Goal: Task Accomplishment & Management: Manage account settings

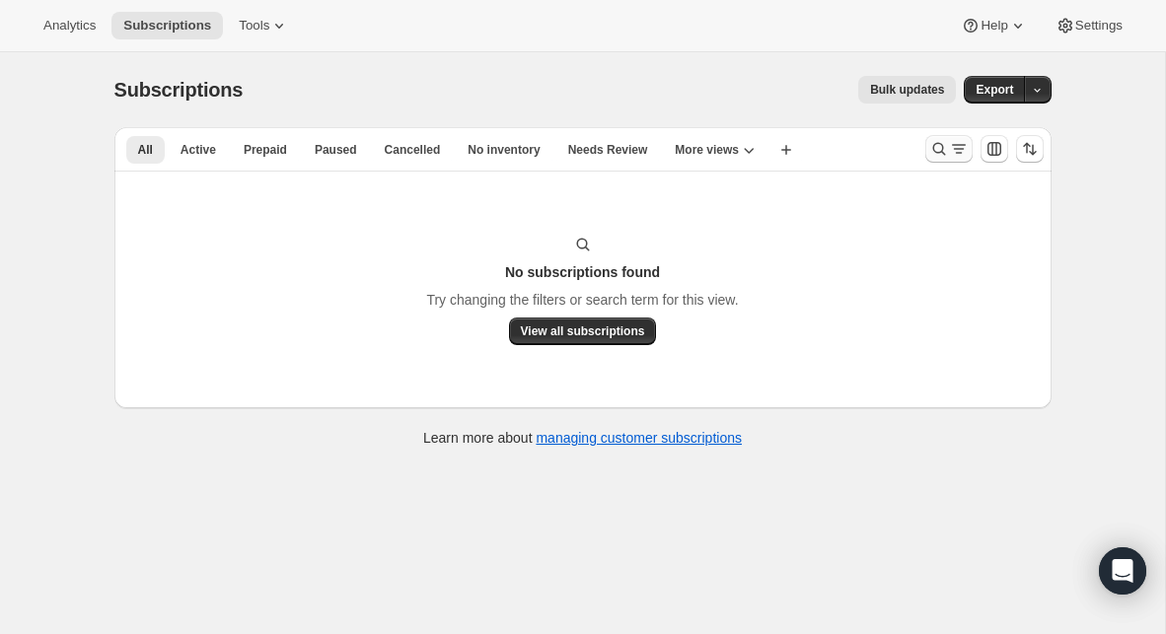
click at [939, 153] on icon "Search and filter results" at bounding box center [939, 149] width 20 height 20
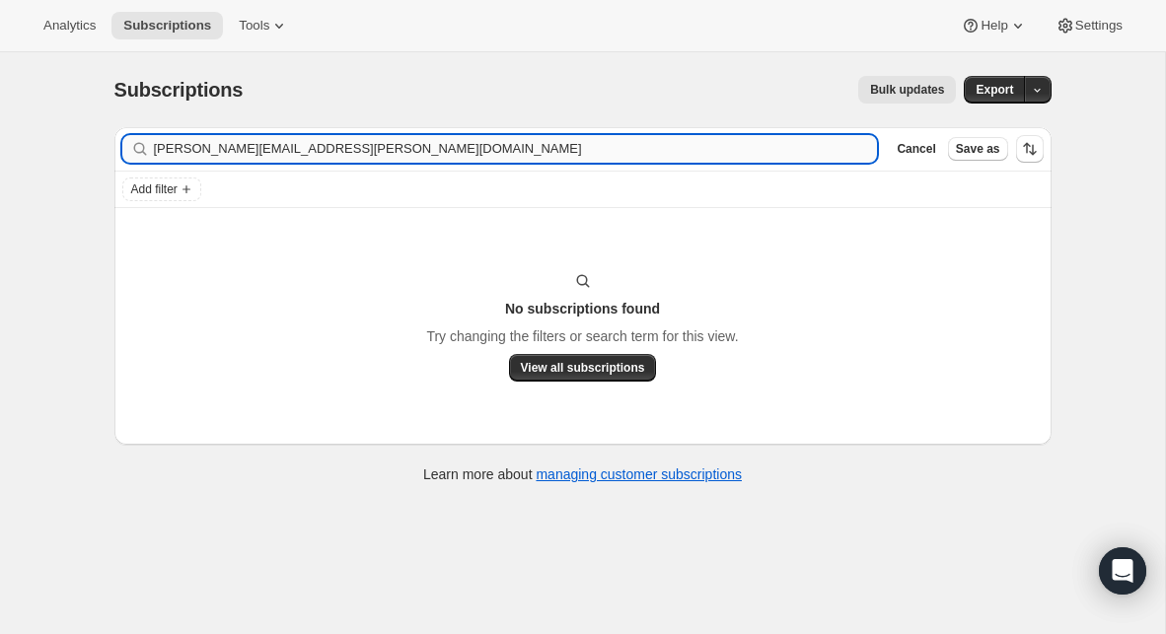
click at [349, 143] on input "[PERSON_NAME][EMAIL_ADDRESS][PERSON_NAME][DOMAIN_NAME]" at bounding box center [516, 149] width 724 height 28
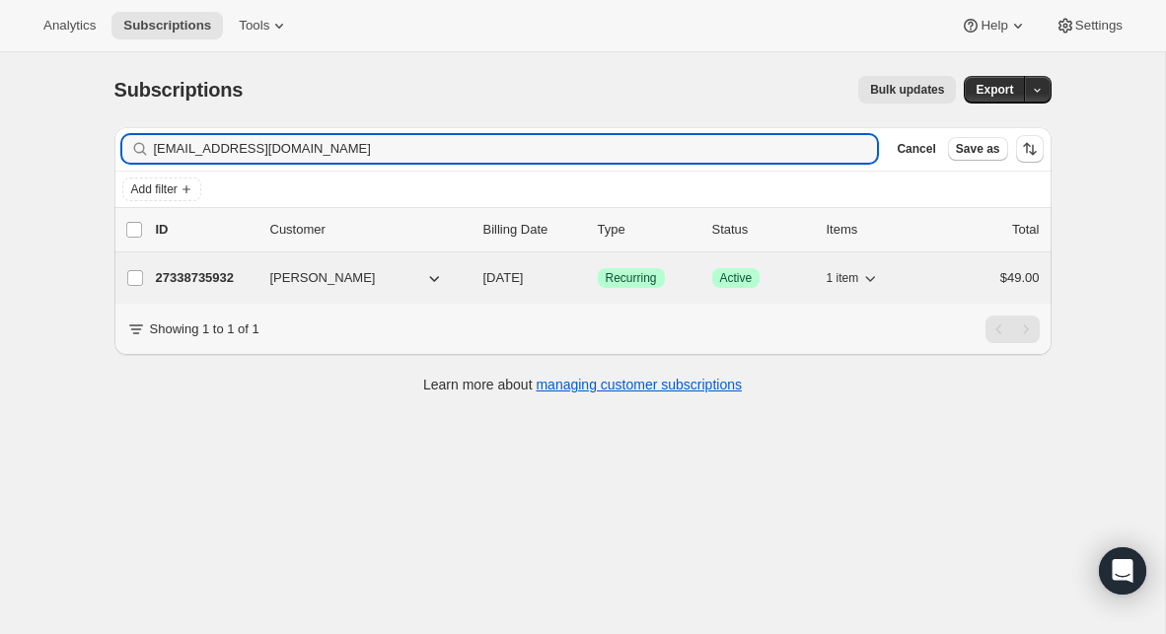
type input "[EMAIL_ADDRESS][DOMAIN_NAME]"
click at [244, 285] on p "27338735932" at bounding box center [205, 278] width 99 height 20
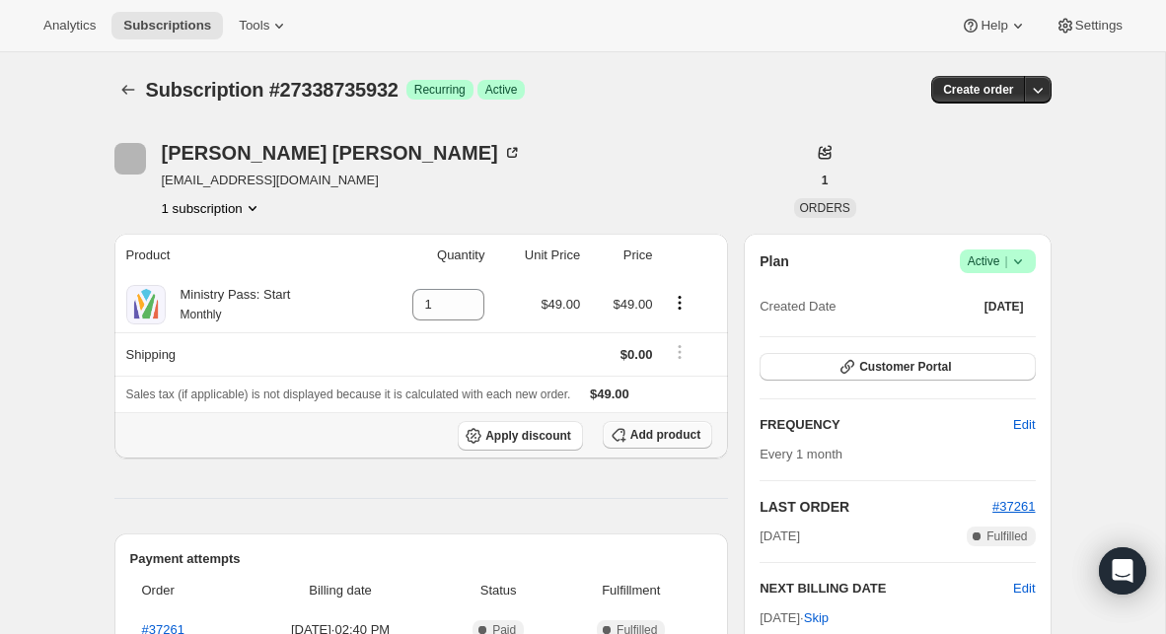
click at [656, 439] on span "Add product" at bounding box center [665, 435] width 70 height 16
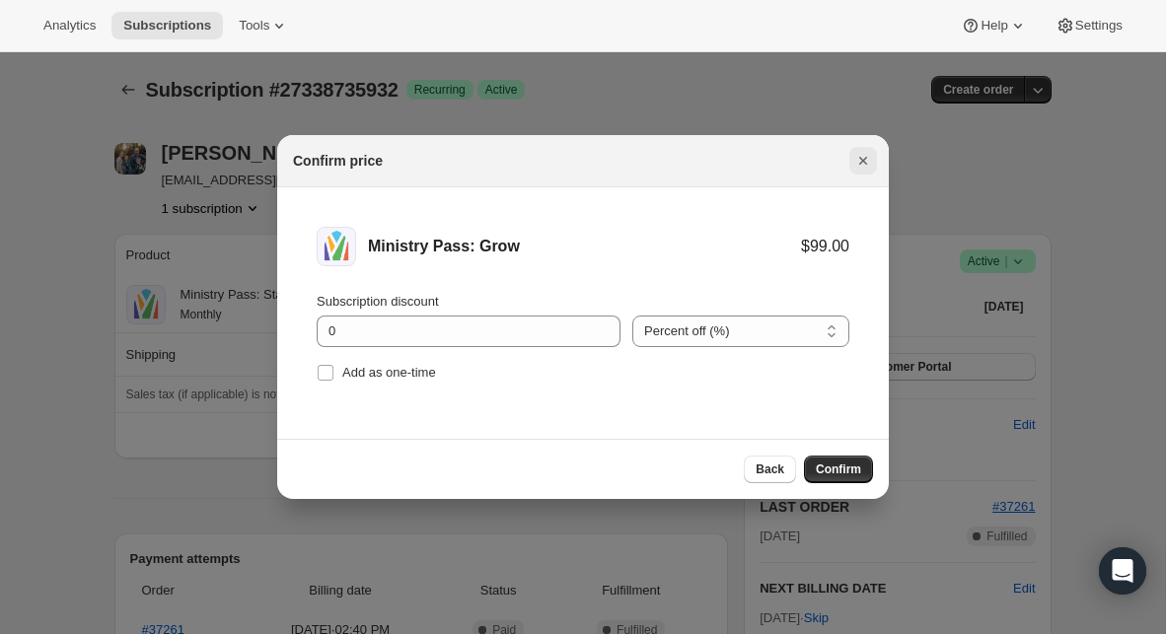
click at [860, 167] on icon "Close" at bounding box center [863, 161] width 20 height 20
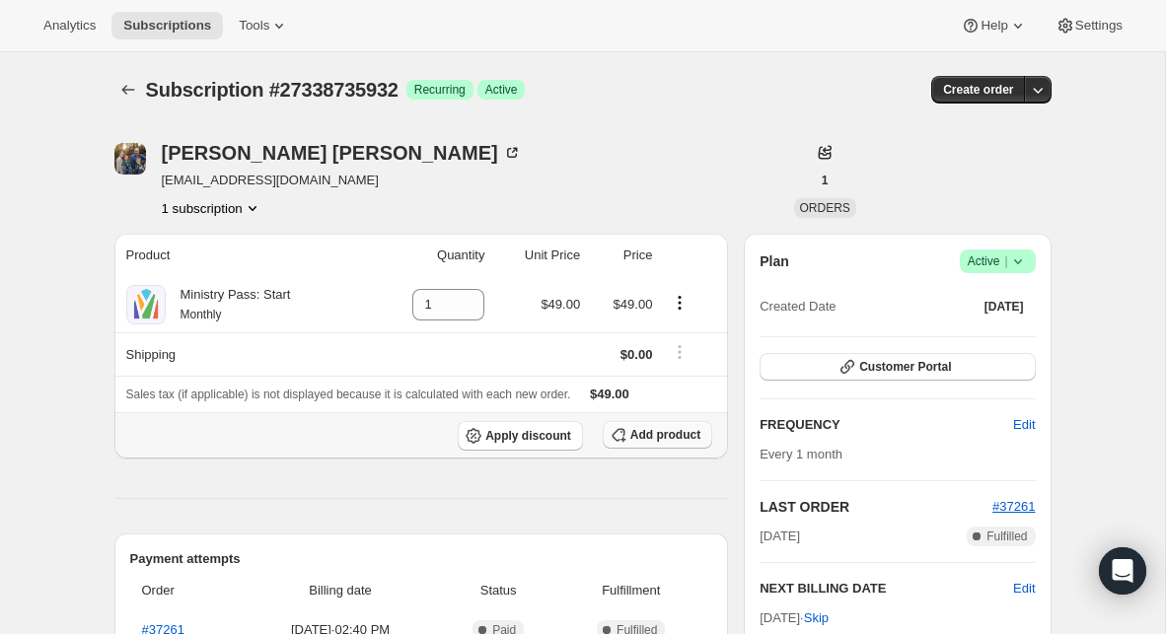
click at [642, 439] on span "Add product" at bounding box center [665, 435] width 70 height 16
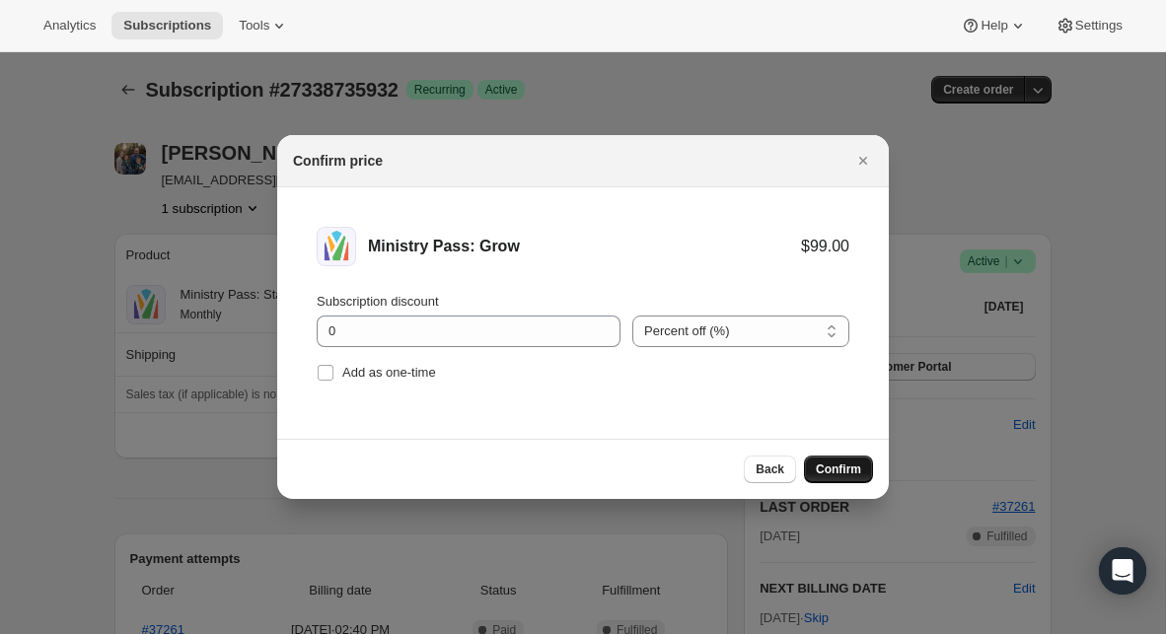
click at [839, 469] on span "Confirm" at bounding box center [838, 470] width 45 height 16
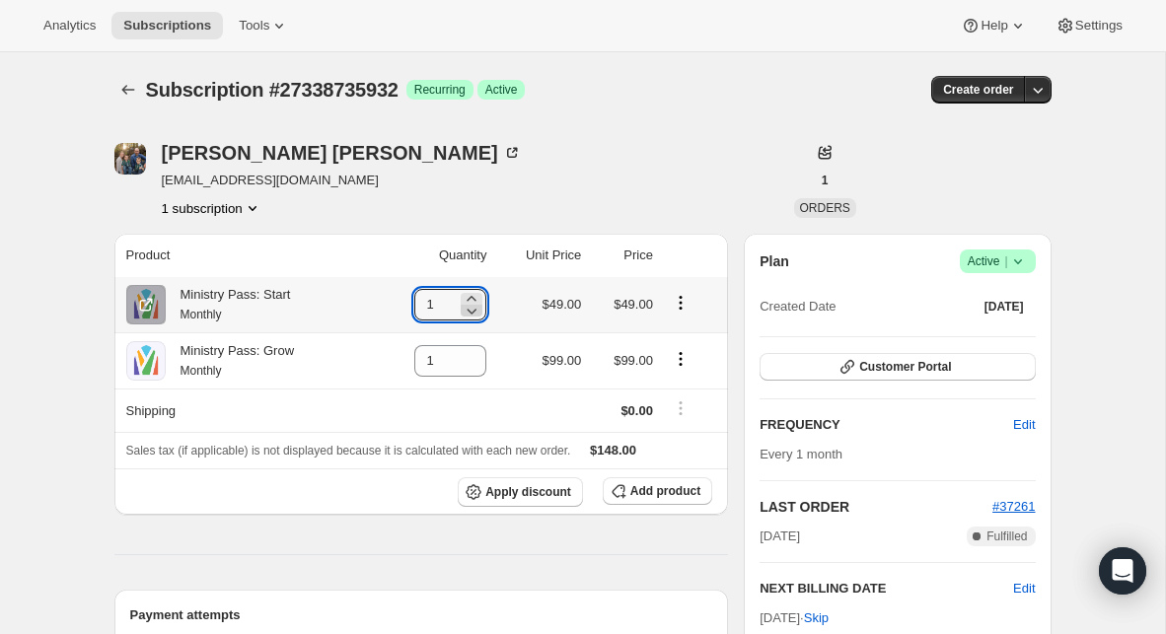
click at [468, 313] on icon at bounding box center [472, 312] width 10 height 6
type input "0"
